Goal: Check status: Check status

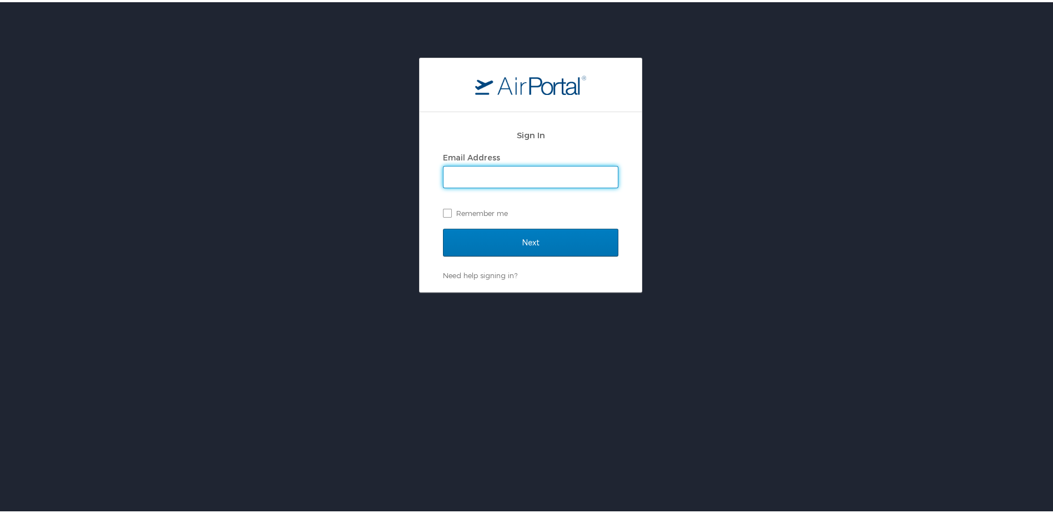
click at [564, 180] on input "Email Address" at bounding box center [530, 174] width 174 height 21
type input "paula.delgrosso@hennigesautomotive.com"
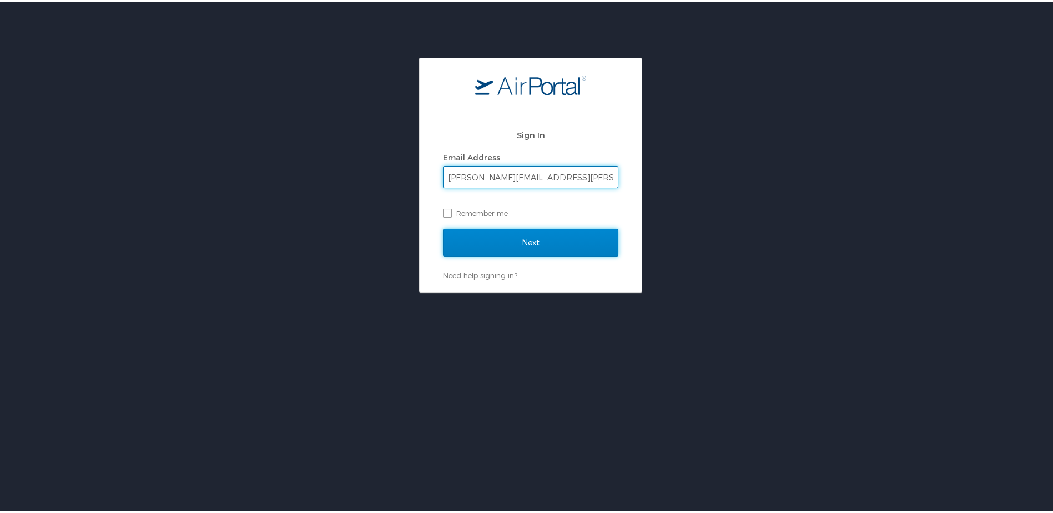
click at [521, 243] on input "Next" at bounding box center [530, 240] width 175 height 28
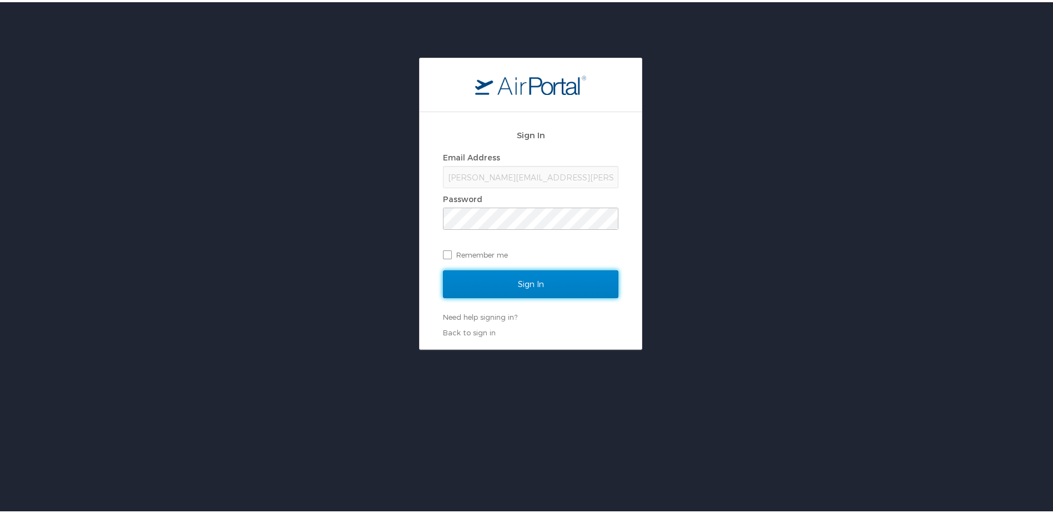
click at [571, 292] on input "Sign In" at bounding box center [530, 282] width 175 height 28
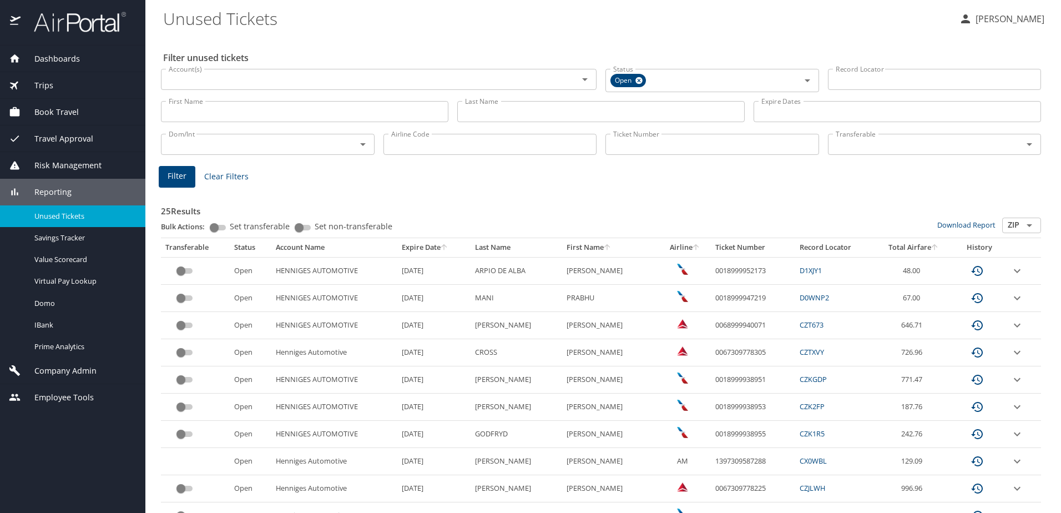
click at [54, 88] on div "Trips" at bounding box center [73, 85] width 128 height 12
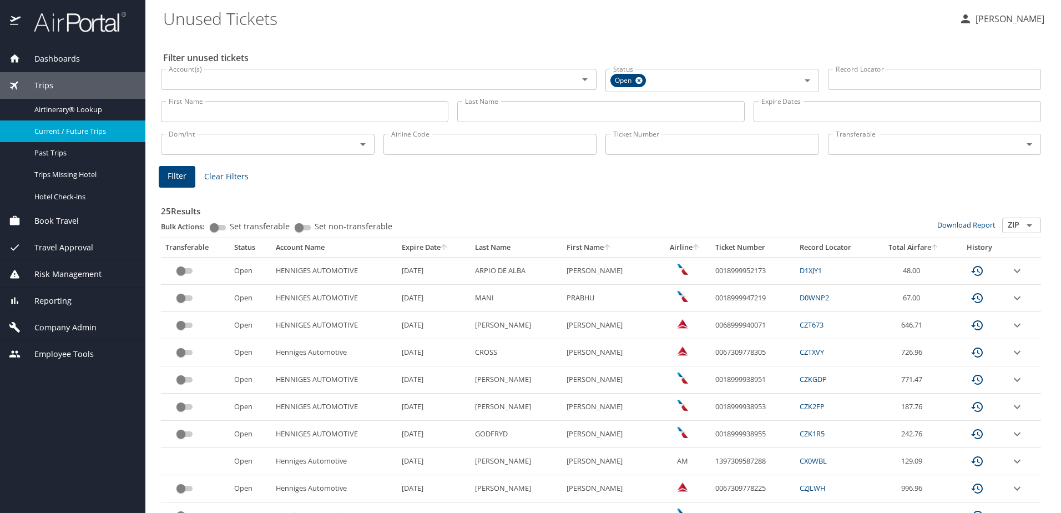
click at [54, 133] on span "Current / Future Trips" at bounding box center [83, 131] width 98 height 11
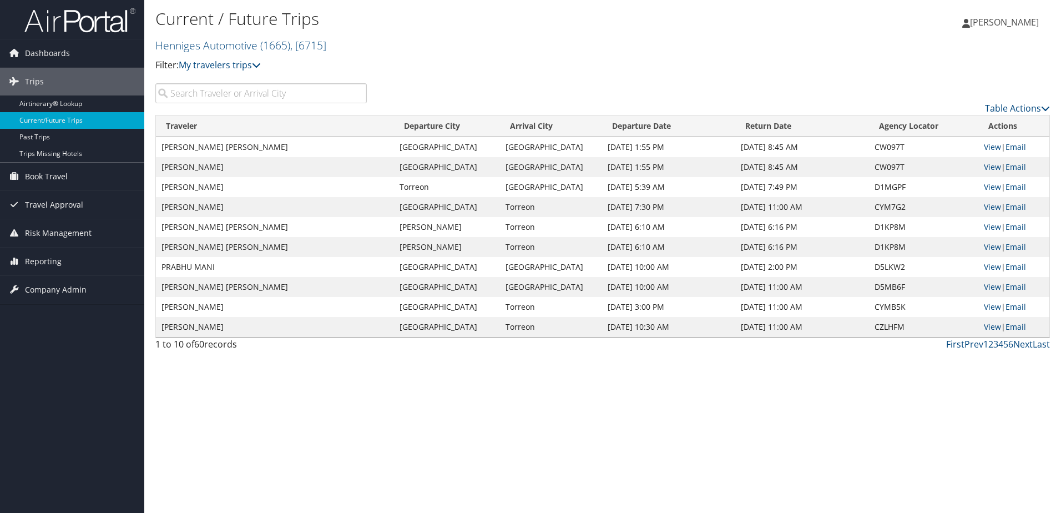
click at [211, 97] on input "search" at bounding box center [260, 93] width 211 height 20
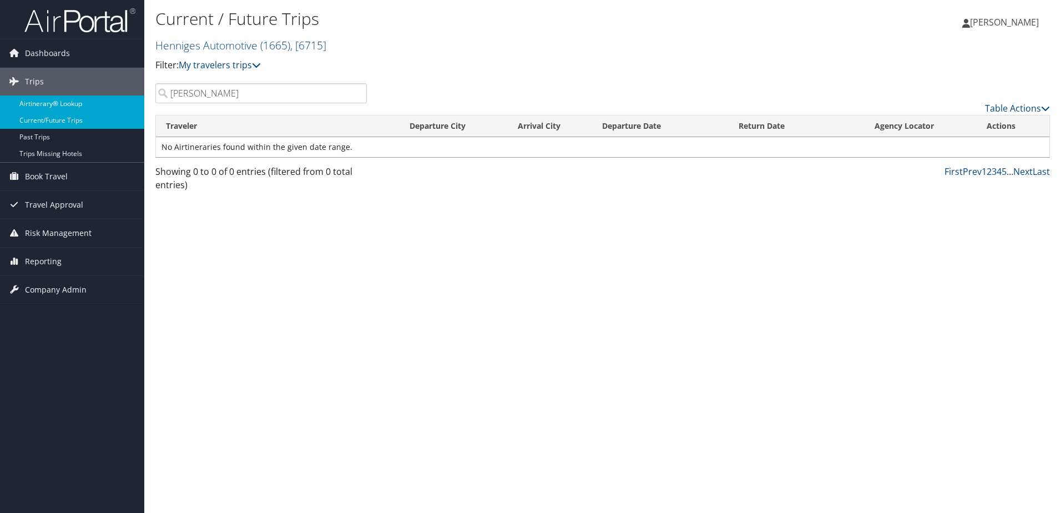
type input "bhaskaran"
click at [50, 100] on link "Airtinerary® Lookup" at bounding box center [72, 103] width 144 height 17
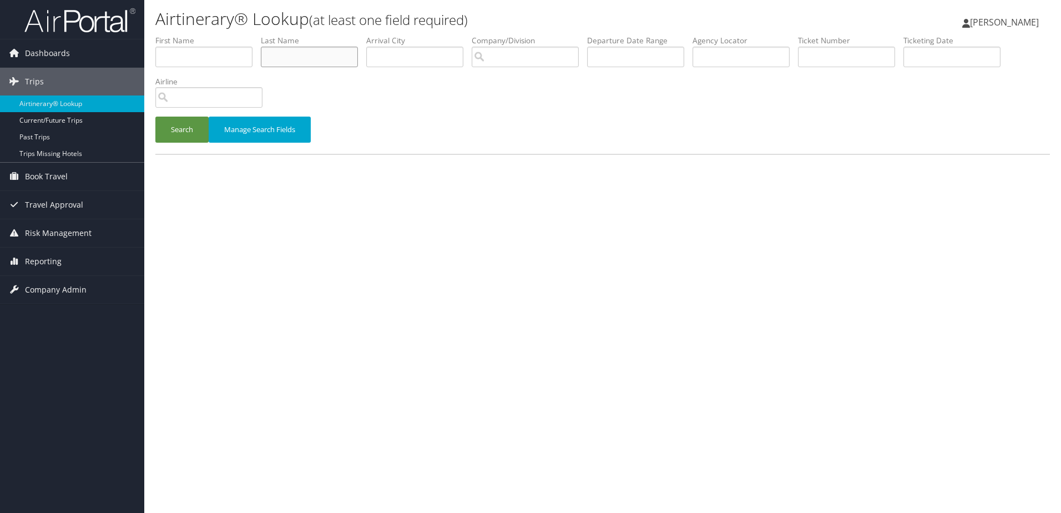
click at [302, 55] on input "text" at bounding box center [309, 57] width 97 height 21
type input "[PERSON_NAME]"
click at [155, 117] on button "Search" at bounding box center [181, 130] width 53 height 26
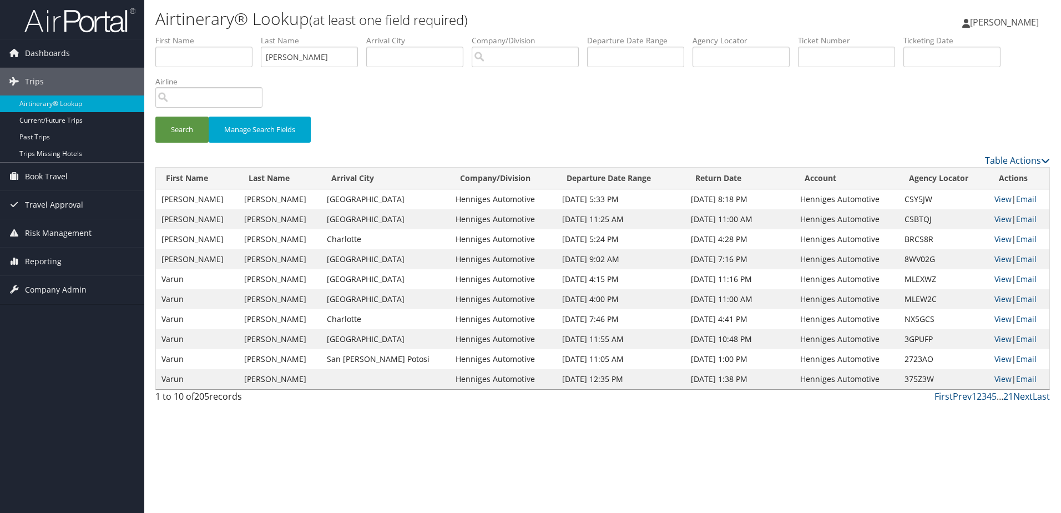
click at [989, 199] on td "View | Email" at bounding box center [1019, 199] width 60 height 20
click at [995, 198] on link "View" at bounding box center [1003, 199] width 17 height 11
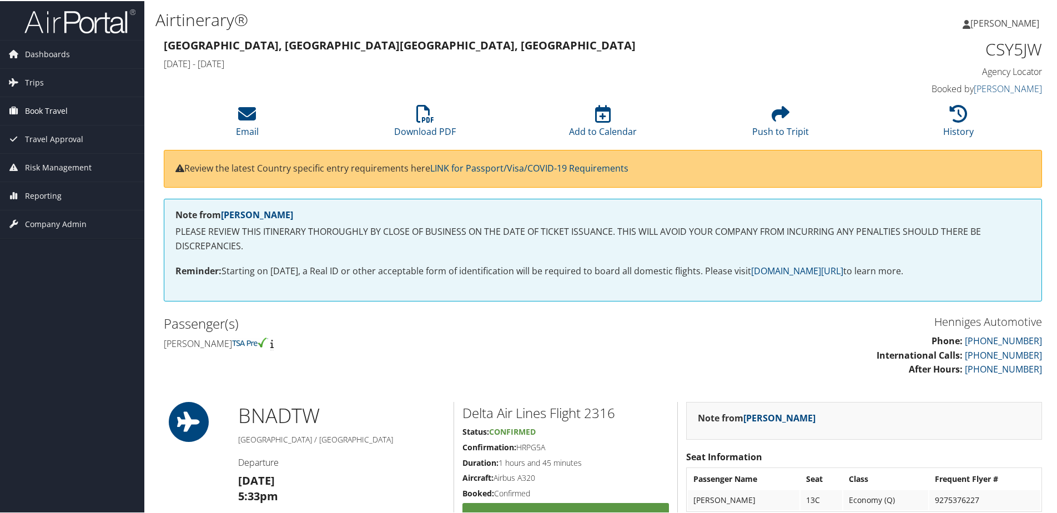
click at [37, 112] on span "Book Travel" at bounding box center [46, 110] width 43 height 28
click at [37, 93] on span "Trips" at bounding box center [34, 82] width 19 height 28
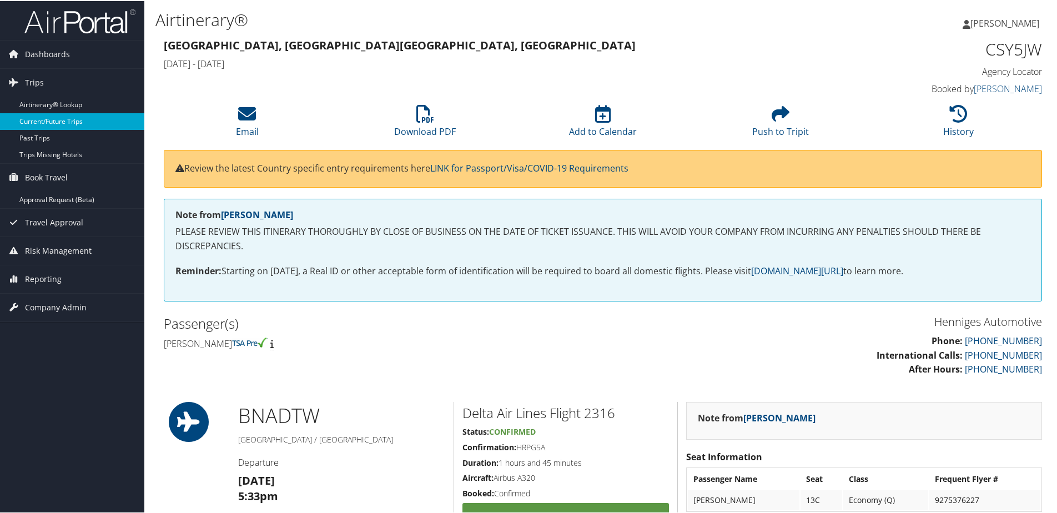
click at [44, 116] on link "Current/Future Trips" at bounding box center [72, 120] width 144 height 17
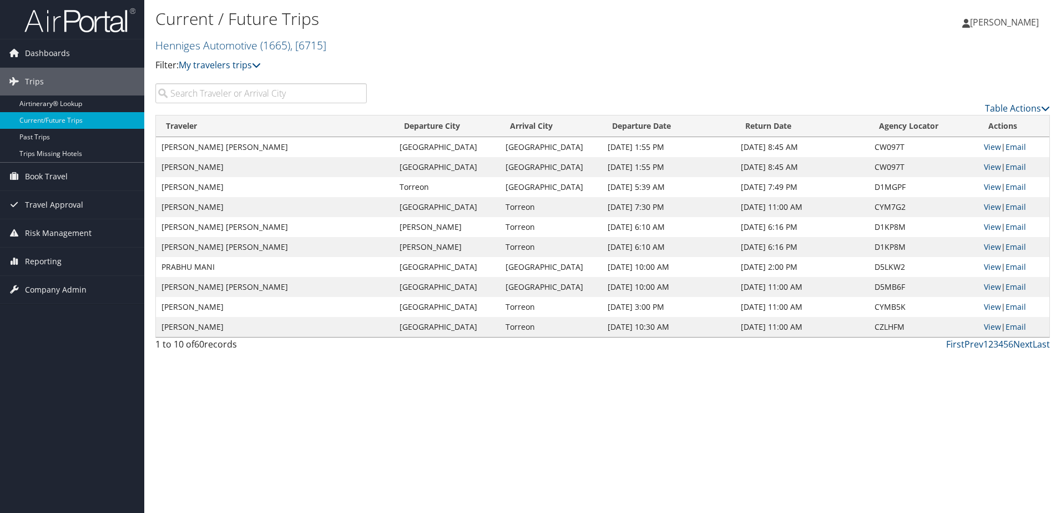
click at [989, 345] on link "2" at bounding box center [991, 344] width 5 height 12
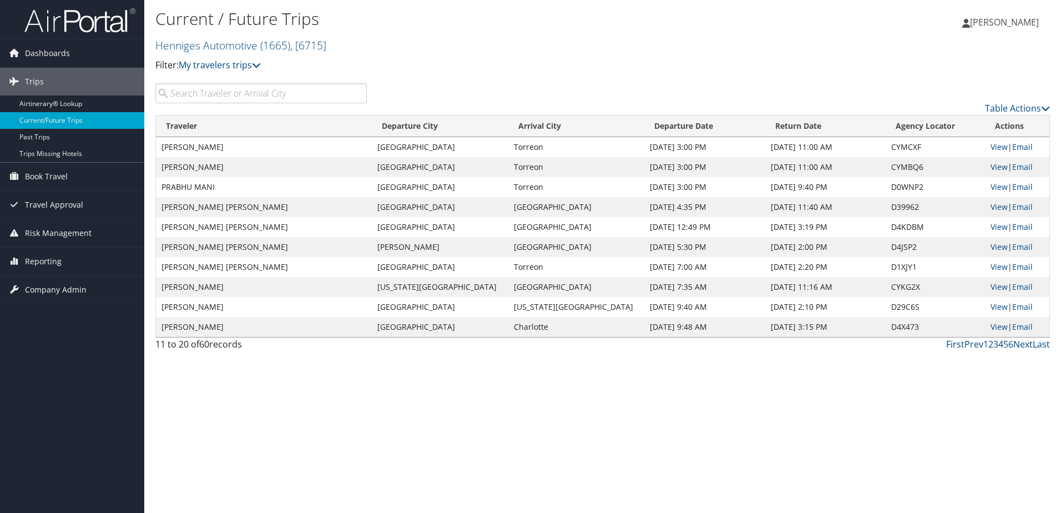
click at [1000, 344] on link "4" at bounding box center [1001, 344] width 5 height 12
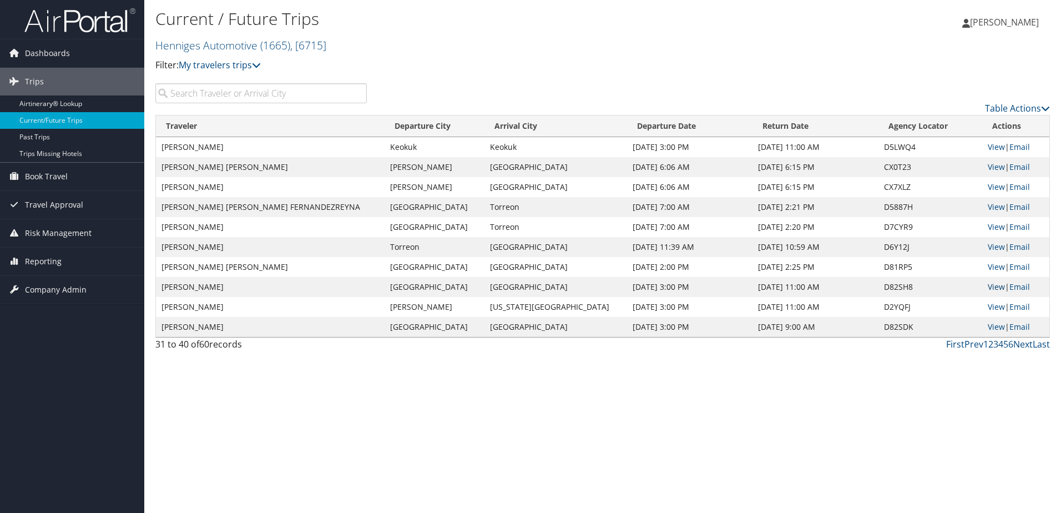
click at [997, 286] on link "View" at bounding box center [996, 286] width 17 height 11
click at [997, 344] on link "3" at bounding box center [996, 344] width 5 height 12
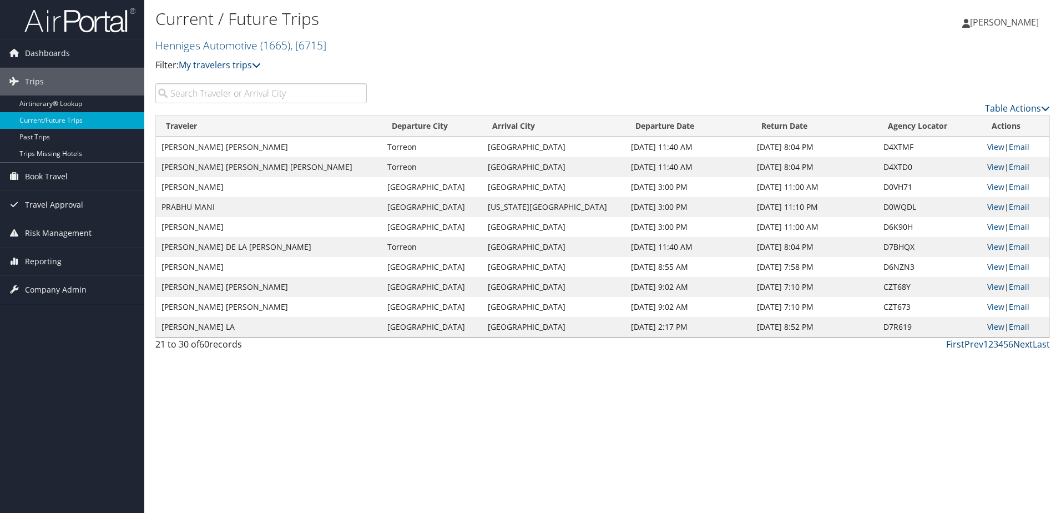
click at [1021, 345] on link "Next" at bounding box center [1023, 344] width 19 height 12
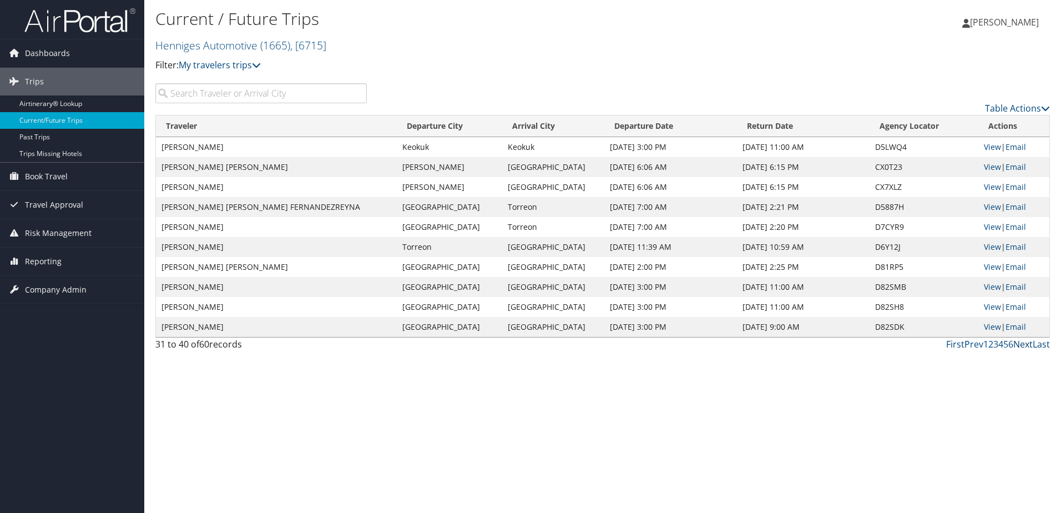
click at [1021, 345] on link "Next" at bounding box center [1023, 344] width 19 height 12
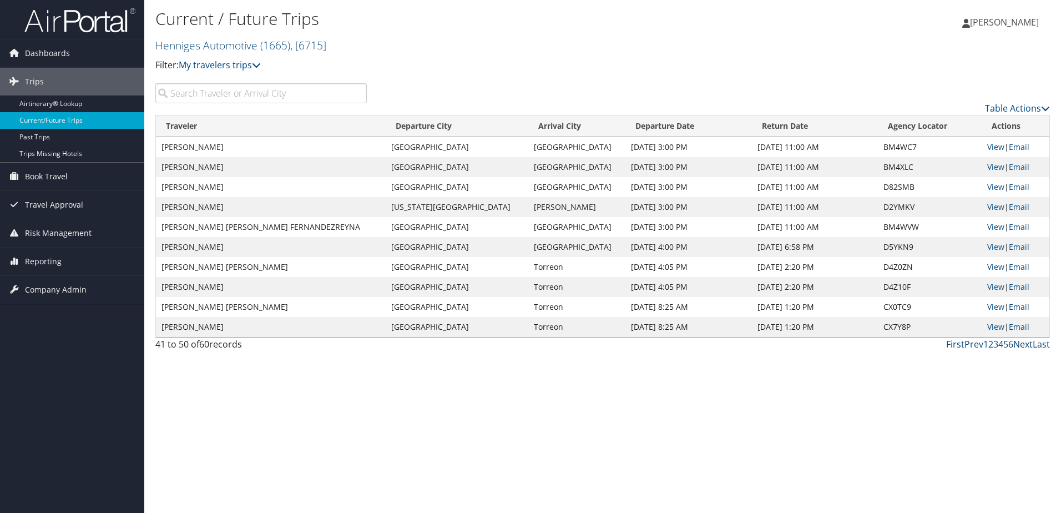
click at [1027, 346] on link "Next" at bounding box center [1023, 344] width 19 height 12
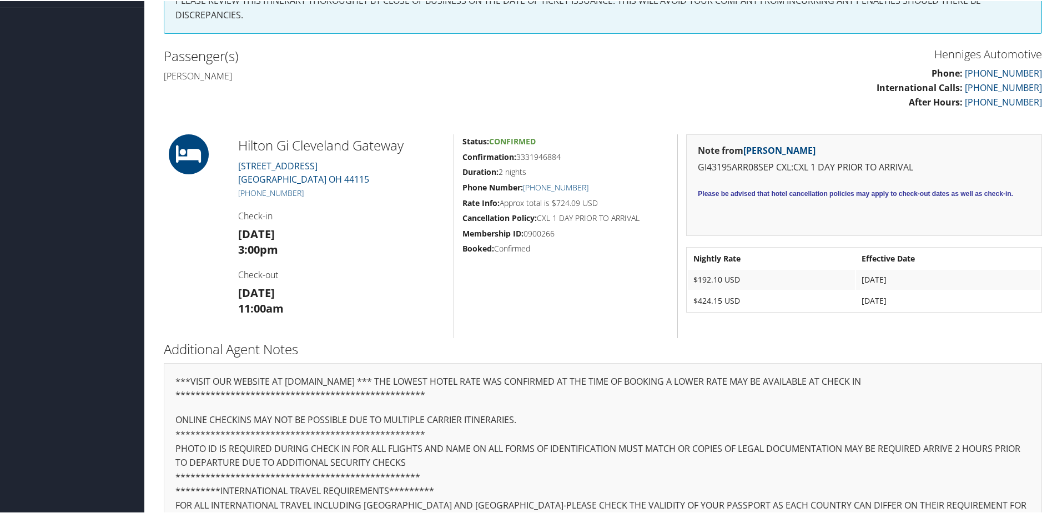
scroll to position [32, 0]
